Goal: Information Seeking & Learning: Learn about a topic

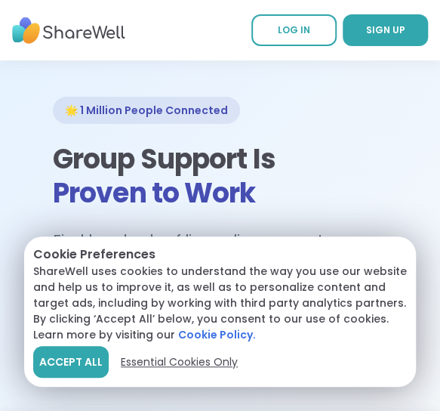
click at [191, 365] on span "Essential Cookies Only" at bounding box center [179, 362] width 117 height 16
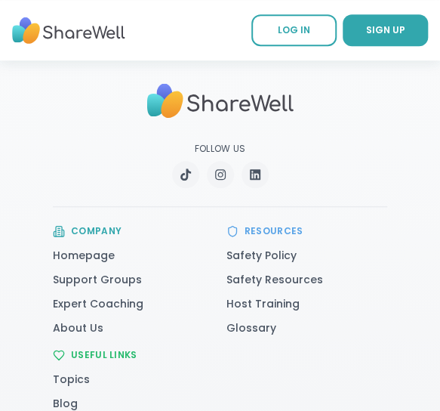
scroll to position [4163, 0]
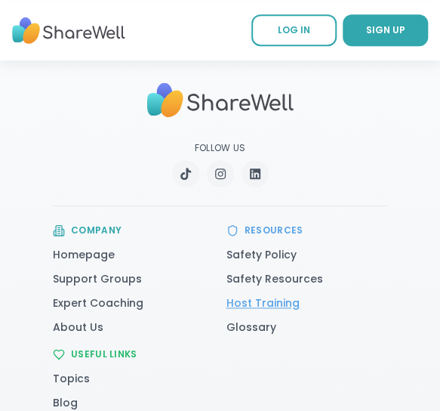
click at [262, 295] on link "Host Training" at bounding box center [263, 302] width 73 height 15
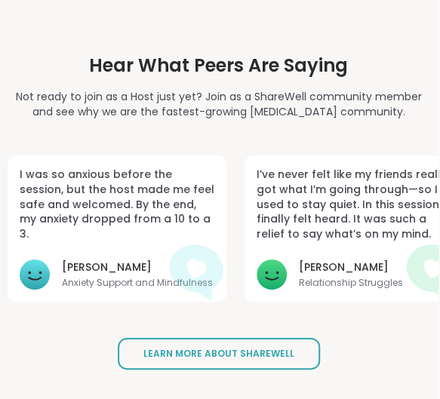
scroll to position [3775, 2]
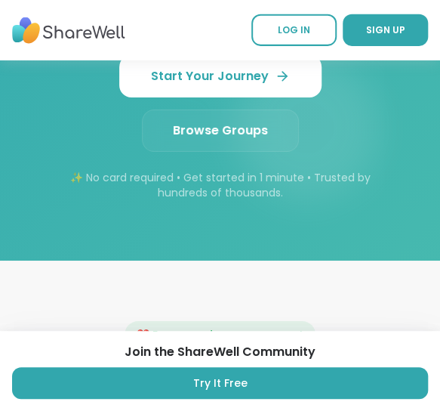
scroll to position [2431, 0]
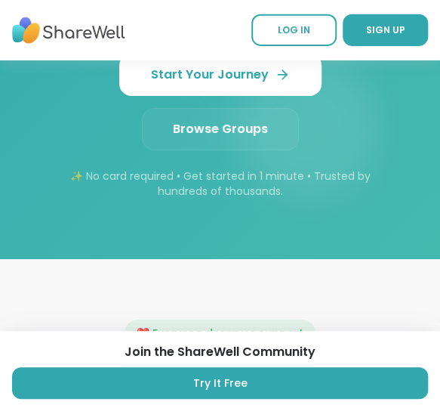
click at [214, 108] on link "Browse Groups" at bounding box center [220, 129] width 157 height 42
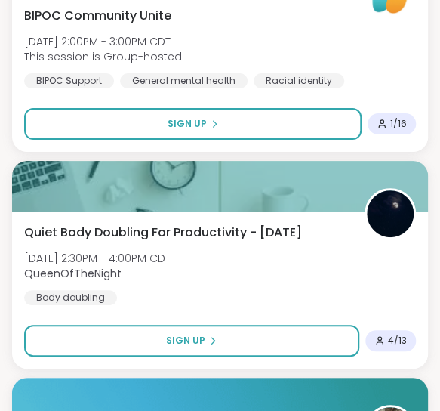
scroll to position [5265, 0]
